Goal: Find contact information: Find contact information

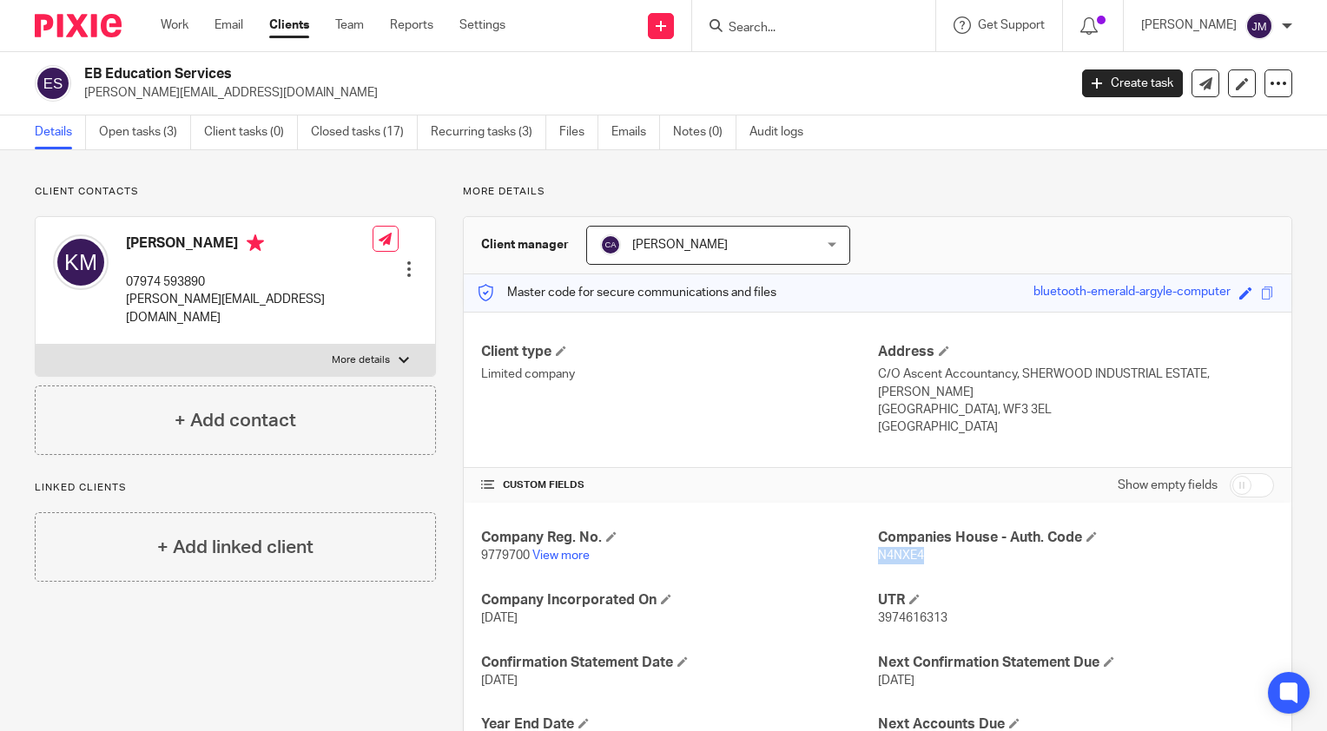
scroll to position [174, 0]
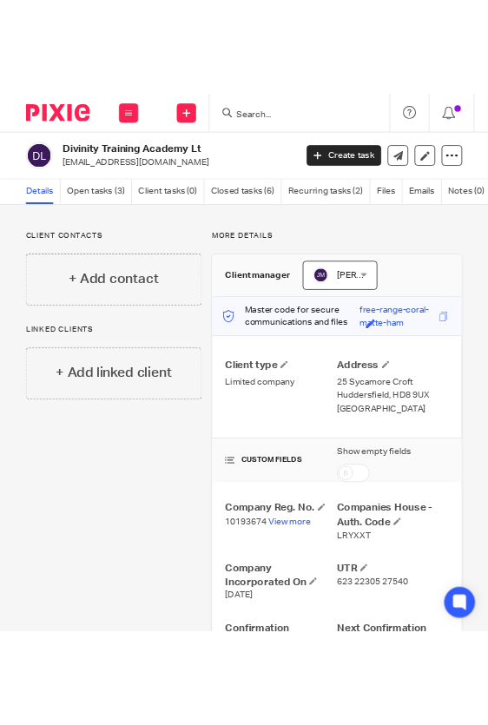
scroll to position [87, 0]
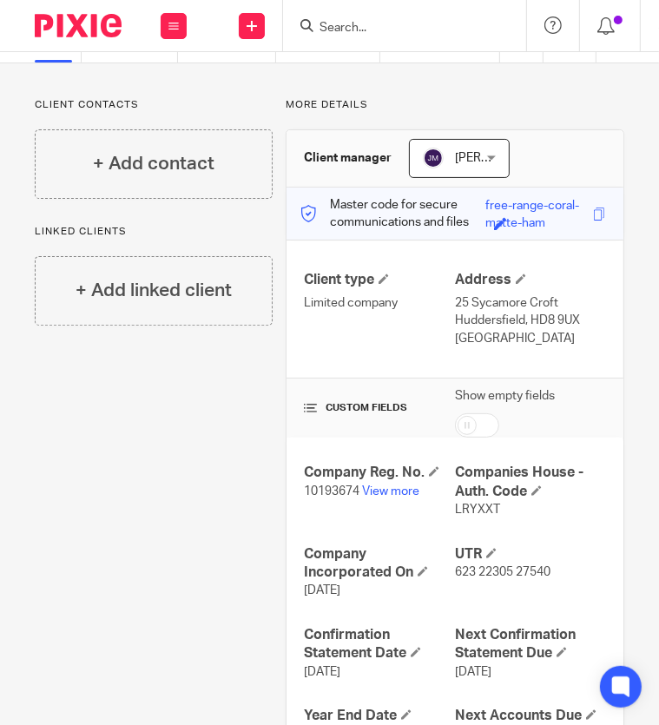
click at [322, 494] on span "10193674" at bounding box center [332, 491] width 56 height 12
copy p "10193674"
click at [469, 505] on span "LRYXXT" at bounding box center [477, 510] width 45 height 12
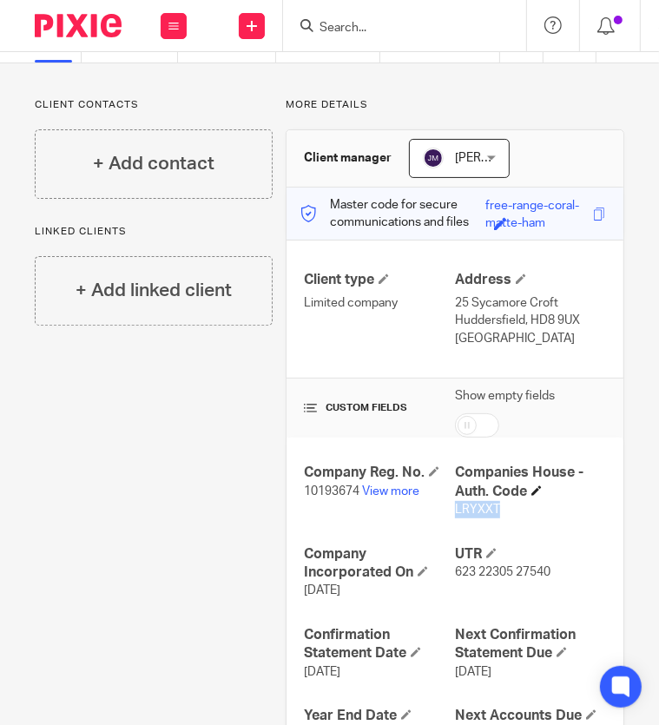
copy span "LRYXXT"
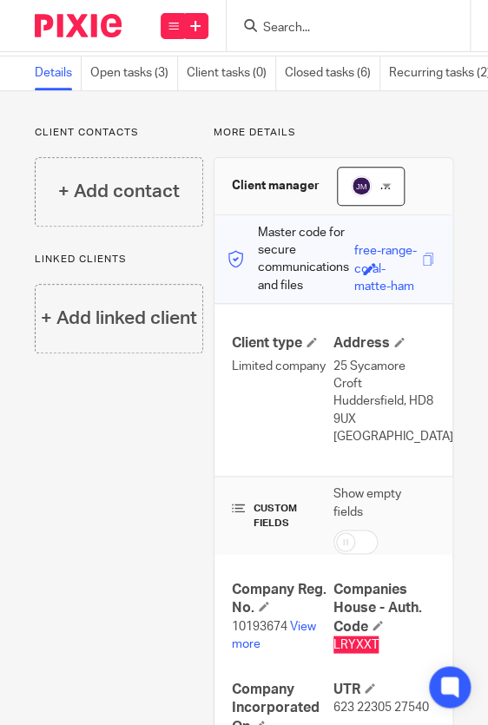
scroll to position [0, 0]
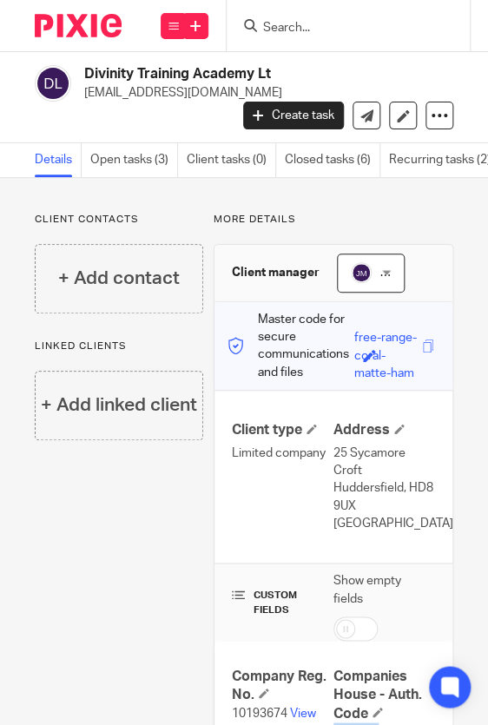
drag, startPoint x: 195, startPoint y: 93, endPoint x: 85, endPoint y: 99, distance: 109.6
click at [85, 99] on p "[EMAIL_ADDRESS][DOMAIN_NAME]" at bounding box center [255, 92] width 343 height 17
copy p "[EMAIL_ADDRESS][DOMAIN_NAME]"
click at [243, 713] on span "10193674" at bounding box center [260, 713] width 56 height 12
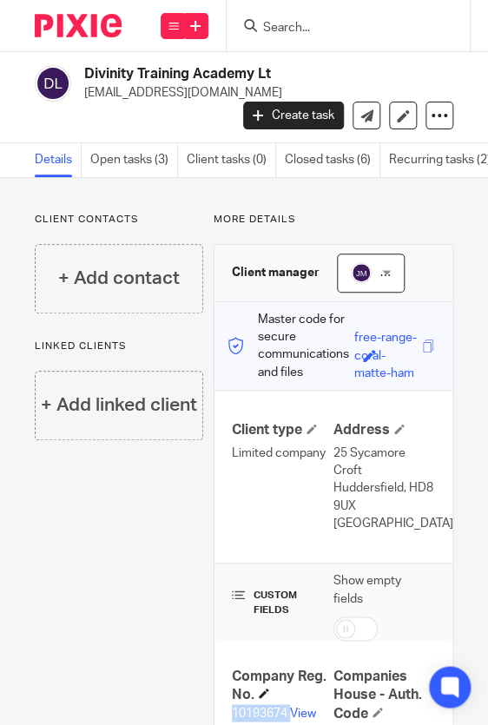
copy p "10193674"
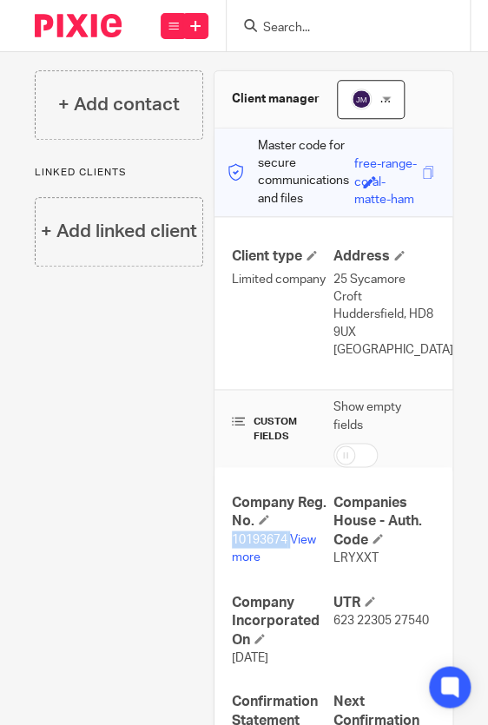
click at [340, 557] on span "LRYXXT" at bounding box center [355, 557] width 45 height 12
copy span "LRYXXT"
click at [94, 381] on div "Client contacts + Add contact Linked clients + Add linked client" at bounding box center [113, 466] width 179 height 854
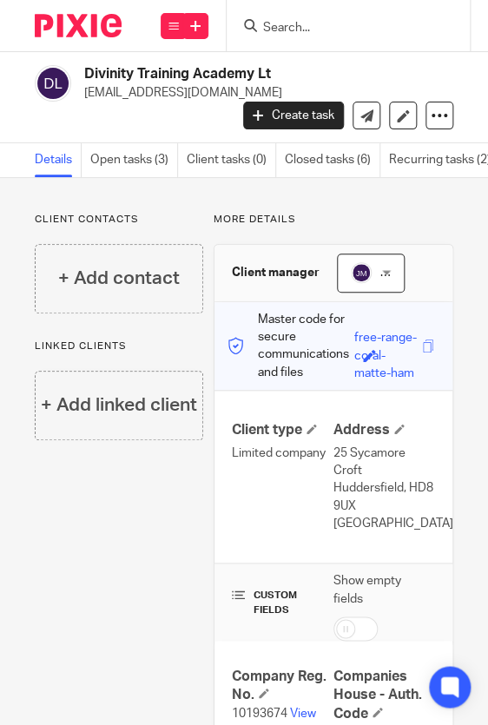
drag, startPoint x: 196, startPoint y: 96, endPoint x: 80, endPoint y: 95, distance: 116.4
click at [80, 95] on div "Divinity Training Academy Lt [EMAIL_ADDRESS][DOMAIN_NAME]" at bounding box center [231, 83] width 392 height 36
copy p "[EMAIL_ADDRESS][DOMAIN_NAME]"
click at [299, 714] on link "View more" at bounding box center [274, 722] width 84 height 30
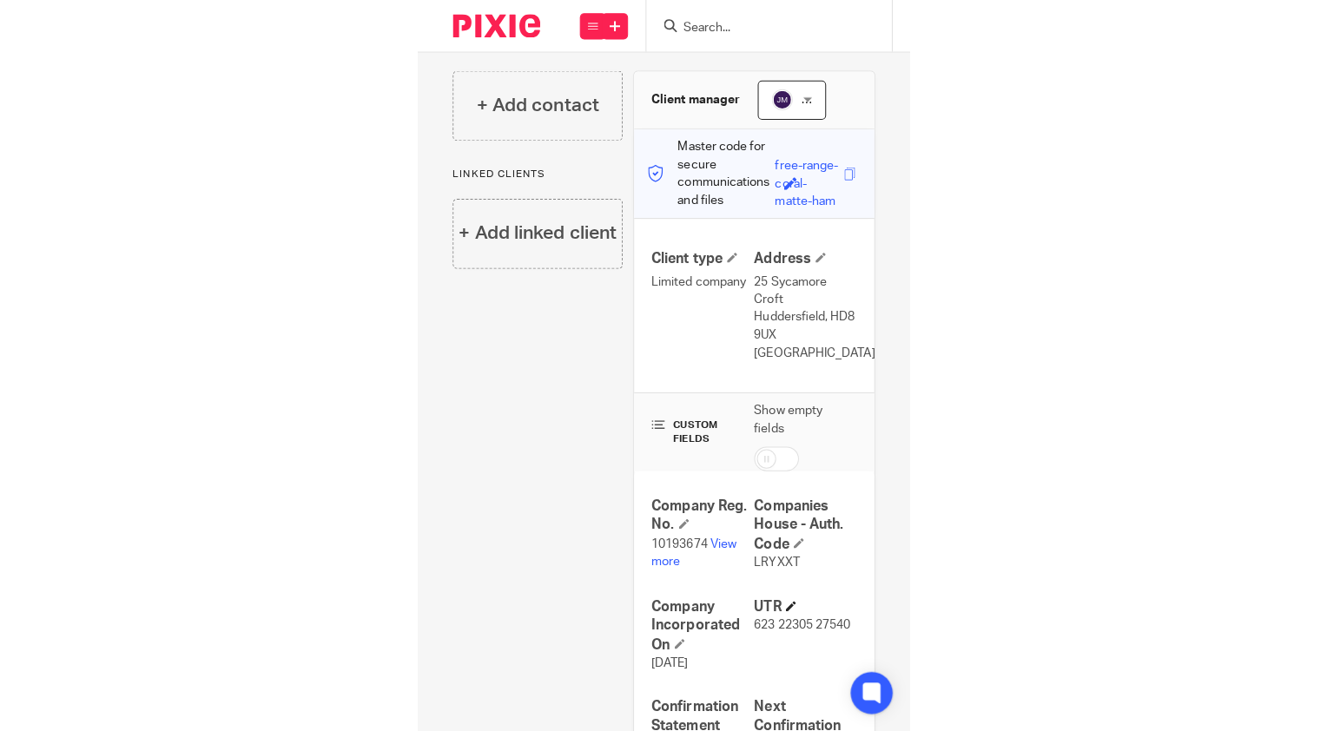
scroll to position [261, 0]
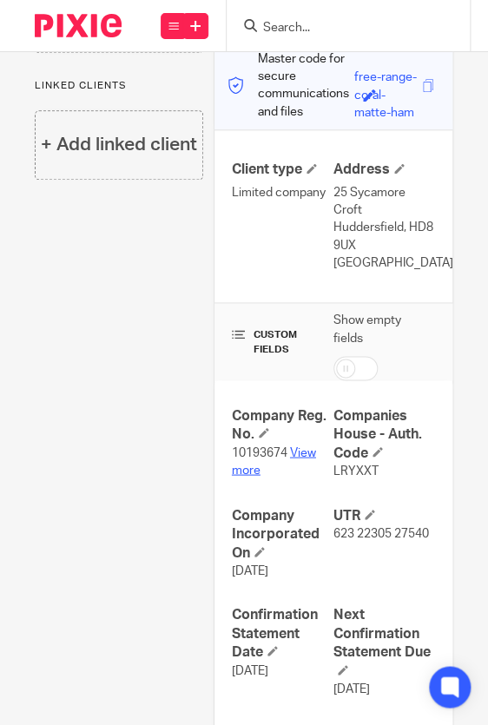
click at [300, 447] on link "View more" at bounding box center [274, 461] width 84 height 30
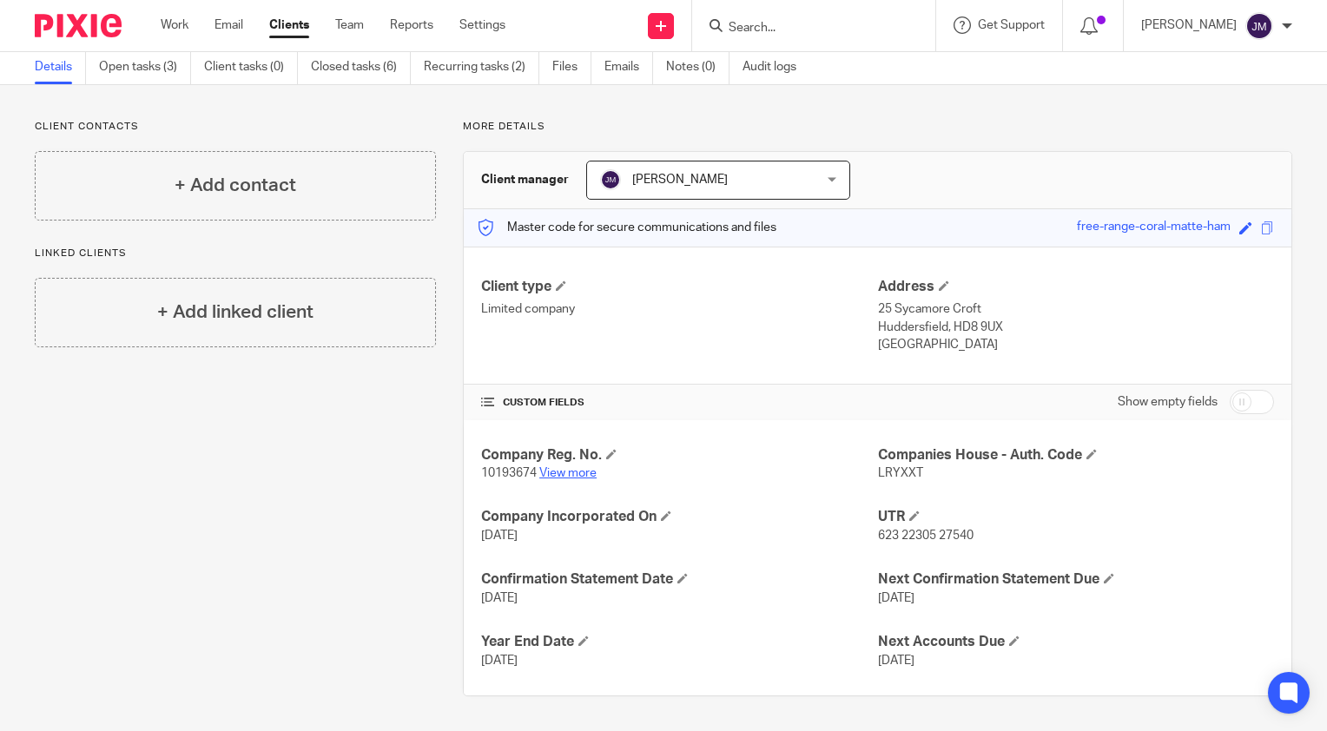
scroll to position [63, 0]
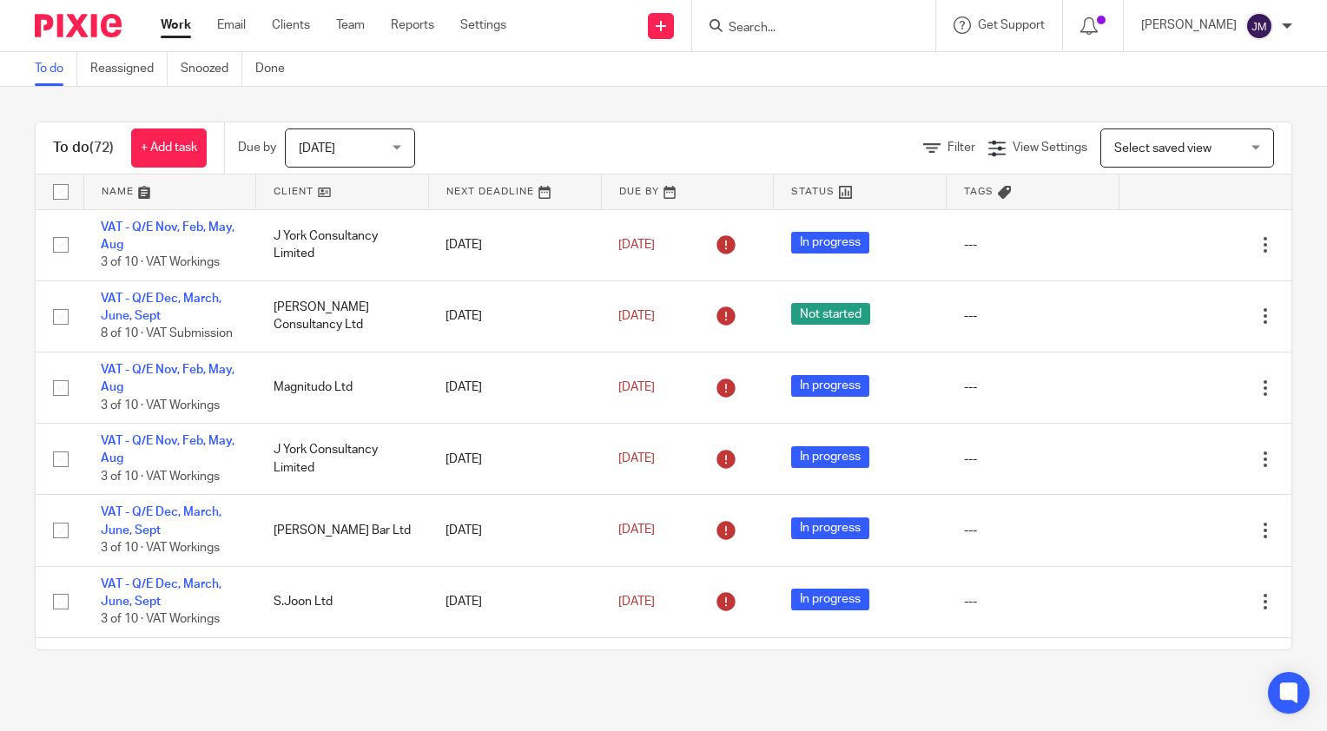
click at [834, 21] on input "Search" at bounding box center [805, 29] width 156 height 16
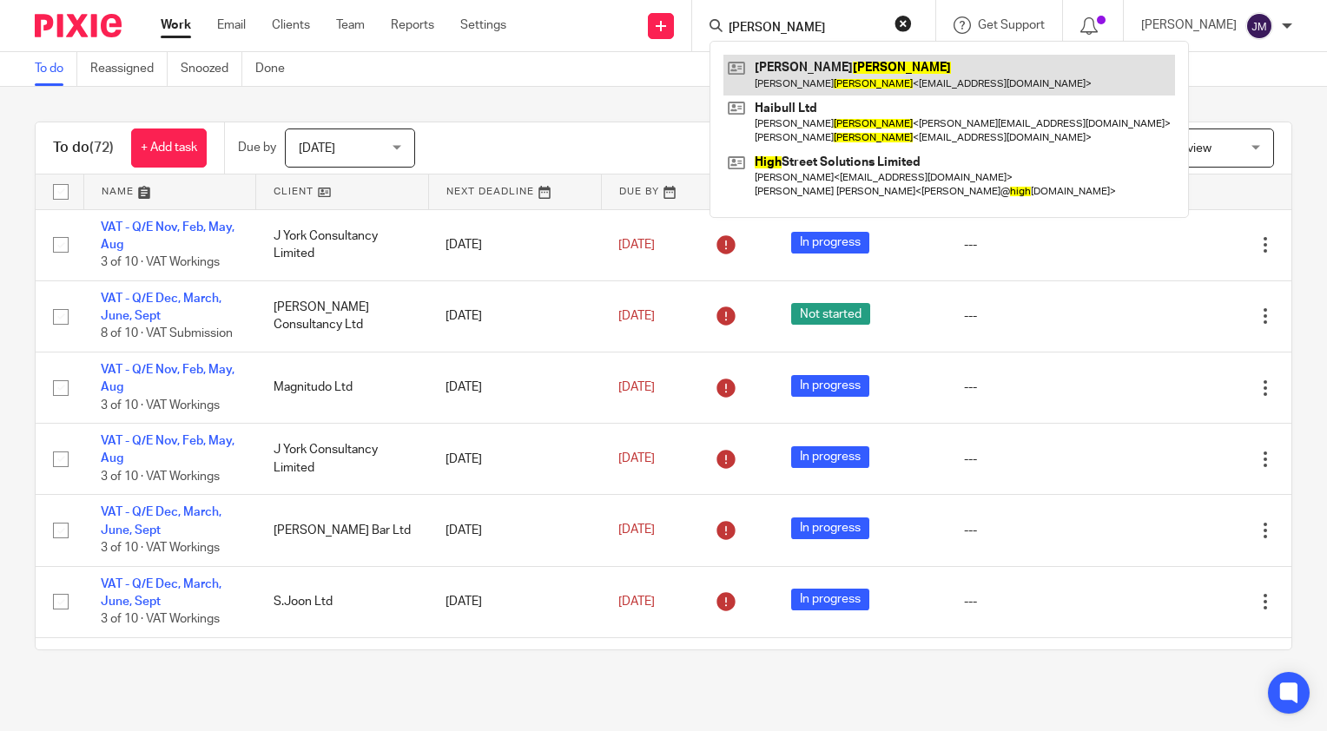
type input "haigh"
click at [851, 72] on link at bounding box center [949, 75] width 452 height 40
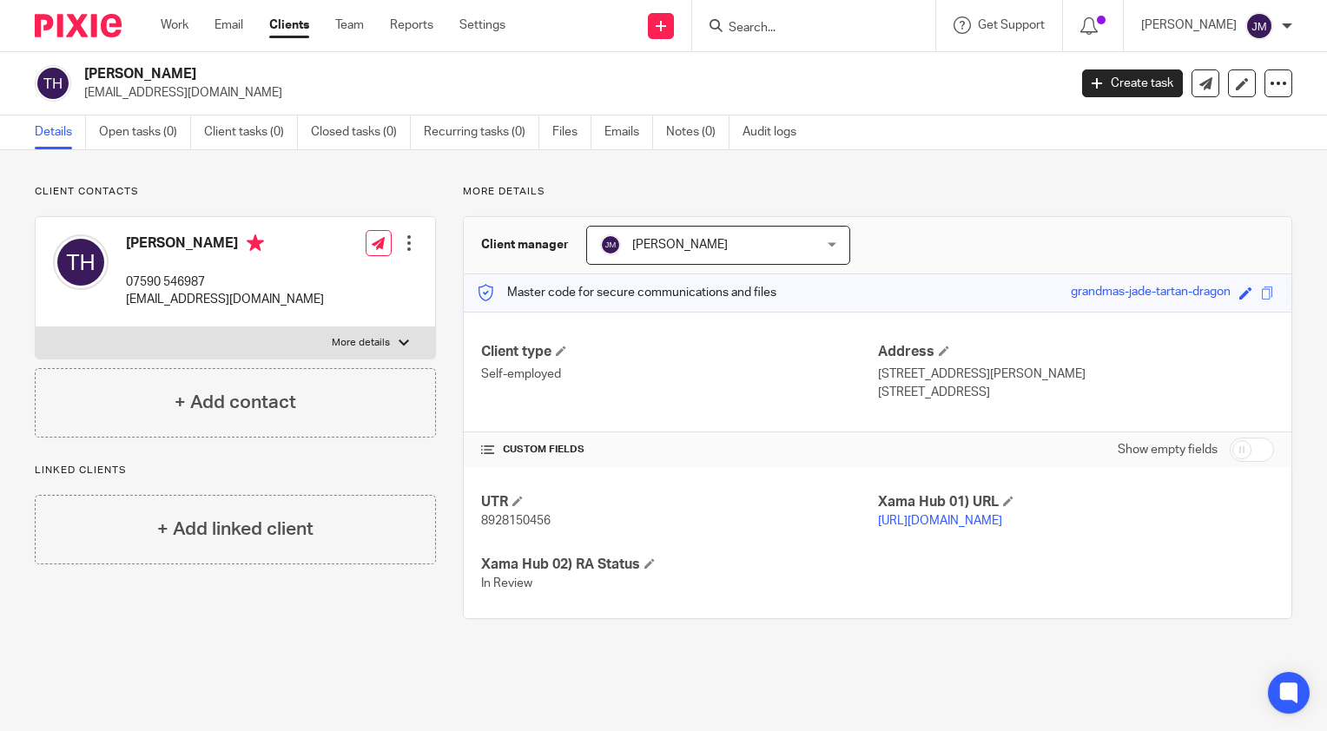
drag, startPoint x: 309, startPoint y: 92, endPoint x: 83, endPoint y: 96, distance: 225.8
click at [83, 96] on div "Tom Haigh thomasjameshaigh@googlemail.com" at bounding box center [545, 83] width 1021 height 36
copy p "[EMAIL_ADDRESS][DOMAIN_NAME]"
click at [790, 32] on input "Search" at bounding box center [805, 29] width 156 height 16
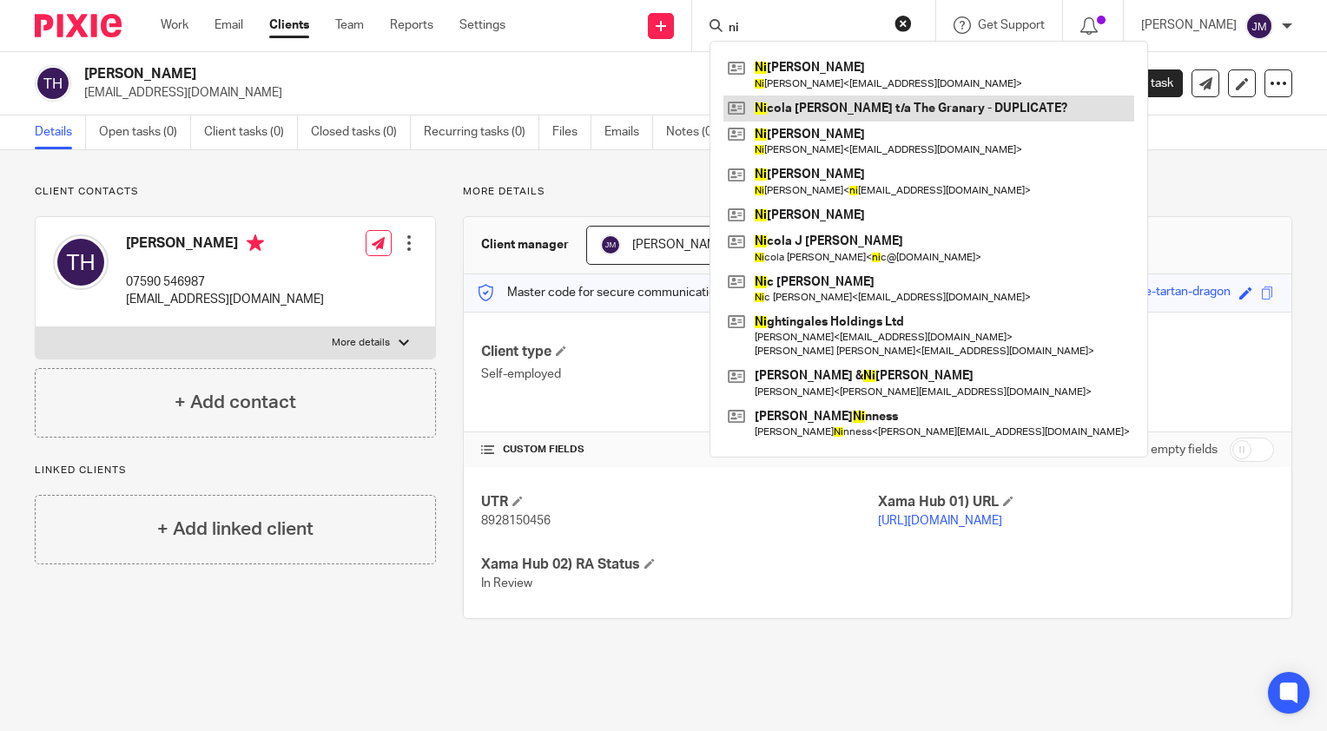
type input "n"
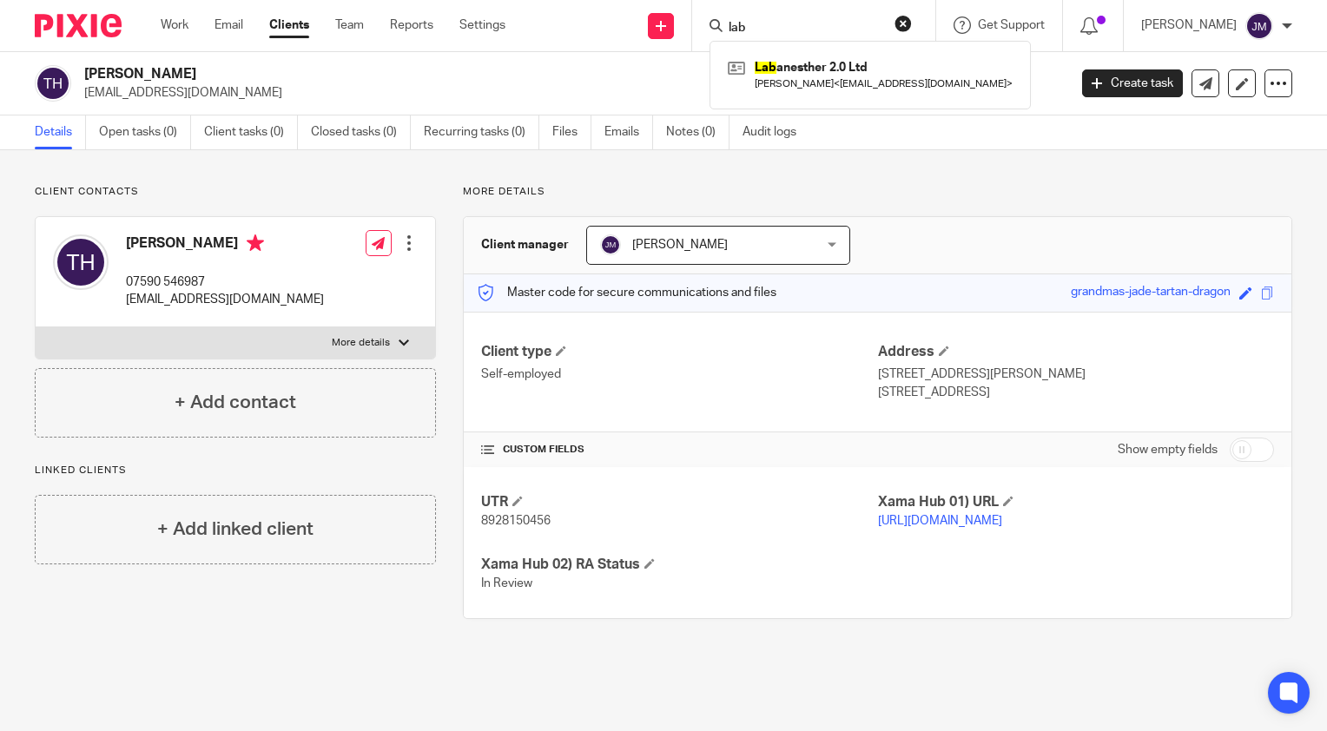
type input "lab"
click at [828, 69] on link at bounding box center [870, 75] width 294 height 40
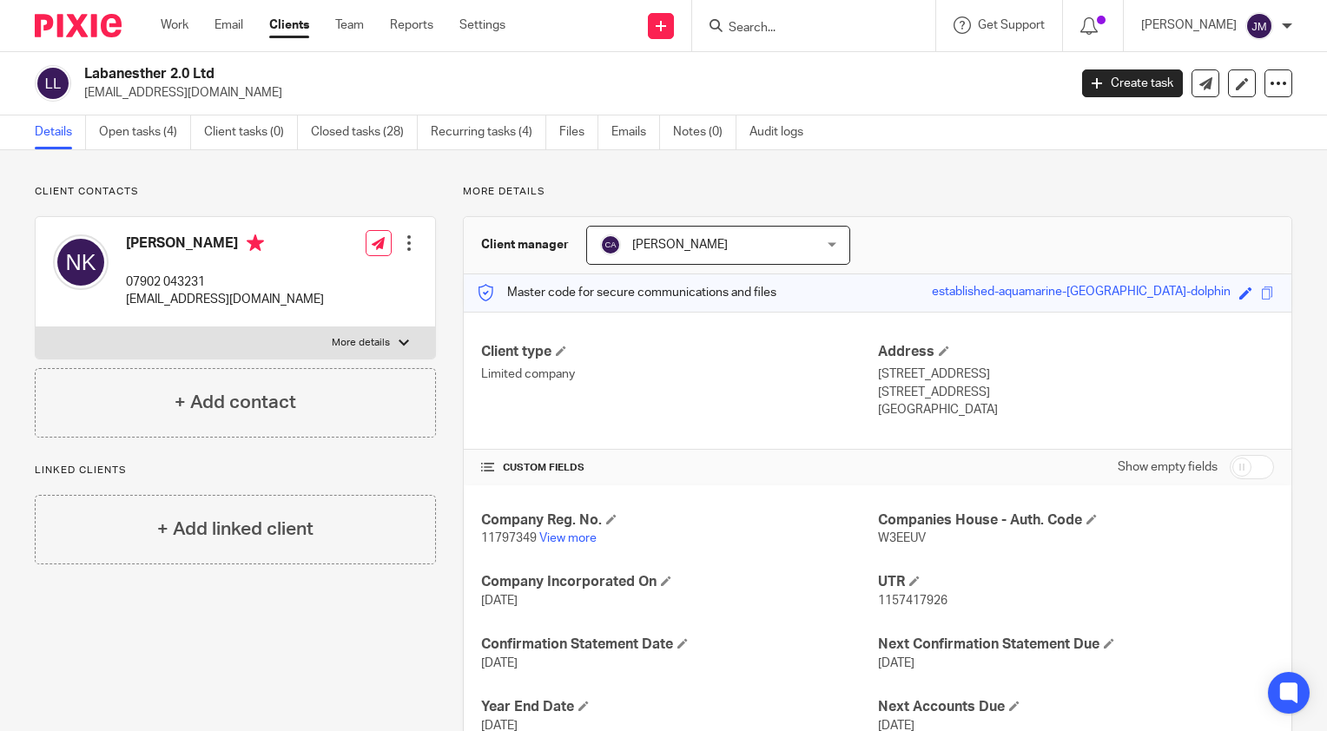
drag, startPoint x: 313, startPoint y: 651, endPoint x: 623, endPoint y: 257, distance: 501.0
click at [313, 652] on div "Client contacts Nicole Kamau-Fasan 07902 043231 nkfasan@gmail.com Edit contact …" at bounding box center [222, 566] width 428 height 763
drag, startPoint x: 192, startPoint y: 655, endPoint x: 236, endPoint y: 470, distance: 190.2
click at [192, 655] on div "Client contacts Nicole Kamau-Fasan 07902 043231 nkfasan@gmail.com Edit contact …" at bounding box center [222, 566] width 428 height 763
